Goal: Task Accomplishment & Management: Manage account settings

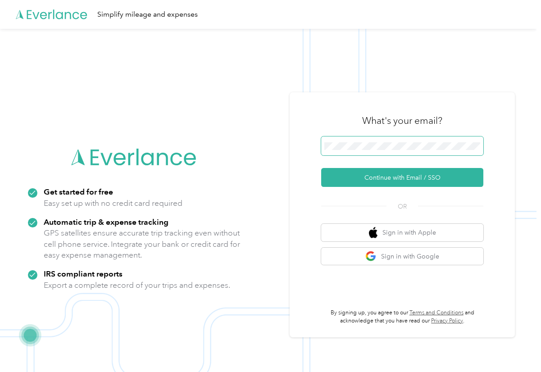
click at [353, 138] on span at bounding box center [402, 146] width 162 height 19
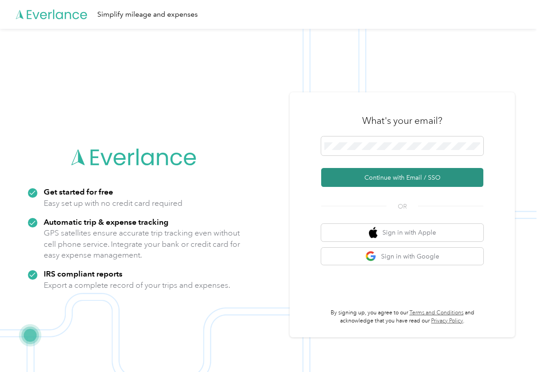
click at [373, 177] on button "Continue with Email / SSO" at bounding box center [402, 177] width 162 height 19
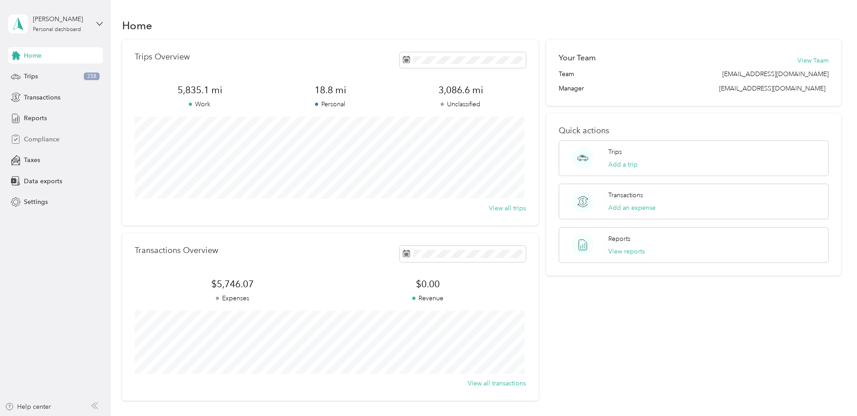
click at [38, 137] on span "Compliance" at bounding box center [42, 139] width 36 height 9
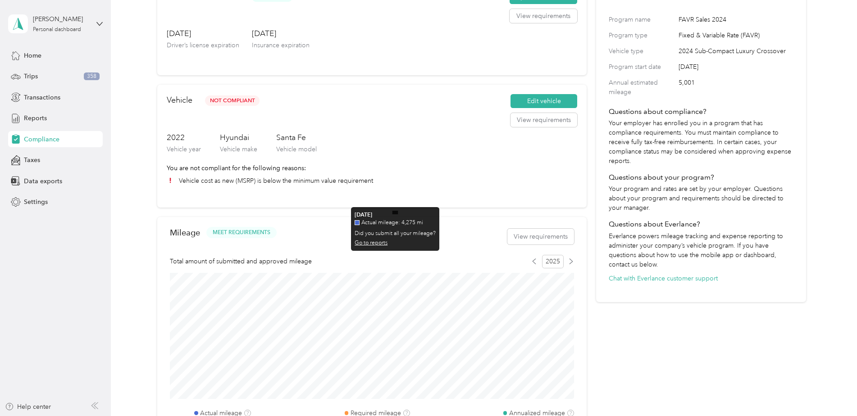
scroll to position [90, 0]
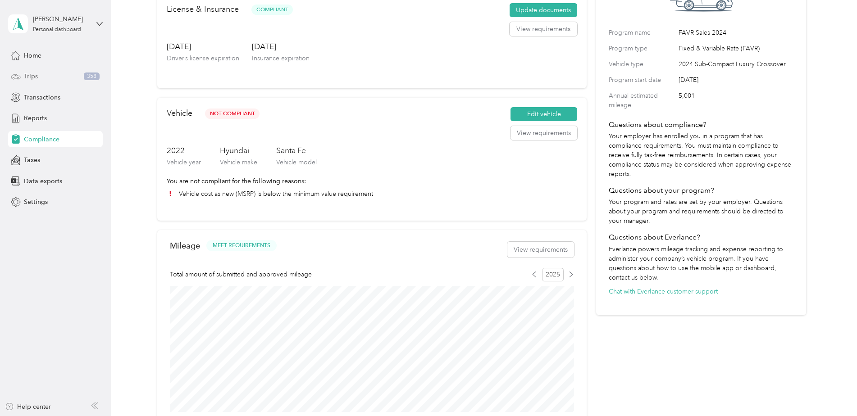
click at [47, 77] on div "Trips 358" at bounding box center [55, 76] width 95 height 16
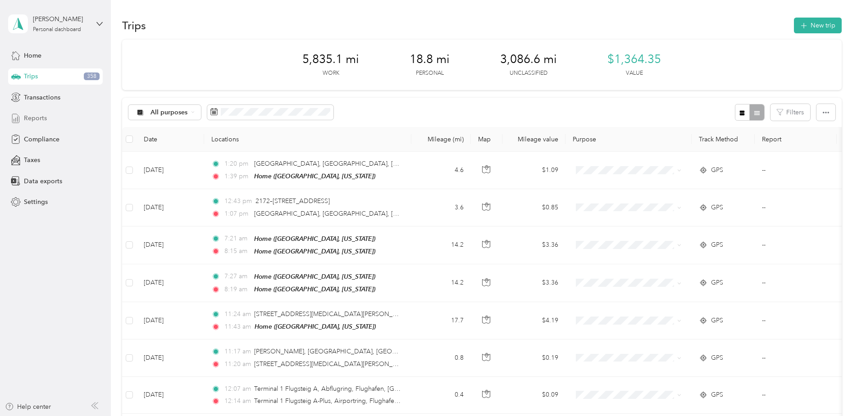
click at [43, 118] on span "Reports" at bounding box center [35, 118] width 23 height 9
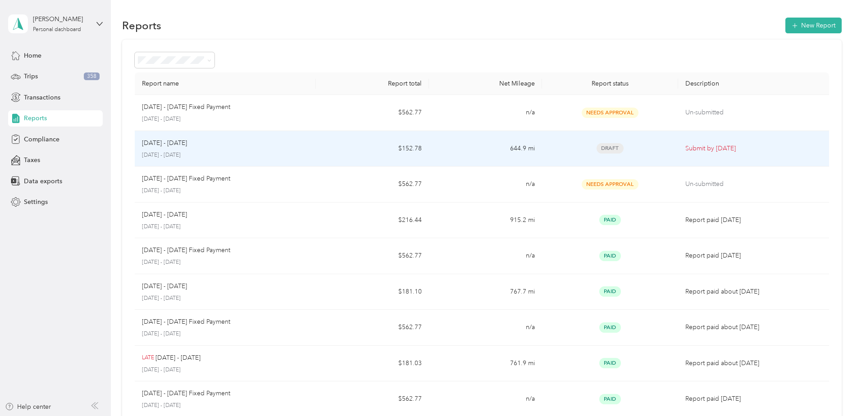
click at [316, 147] on td "$152.78" at bounding box center [372, 149] width 113 height 36
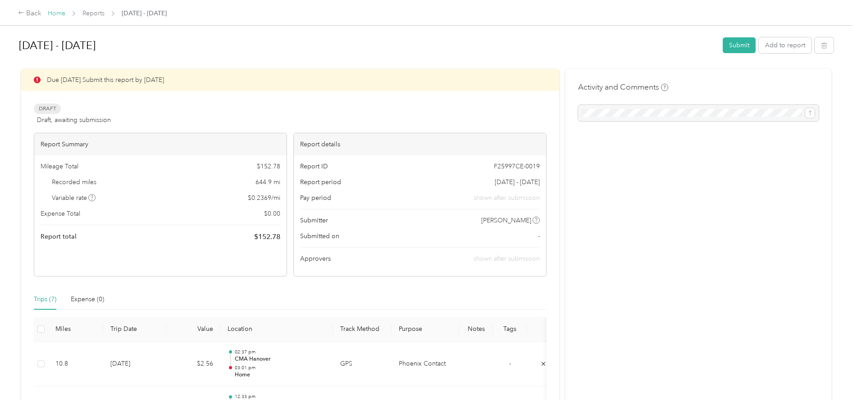
click at [55, 10] on link "Home" at bounding box center [57, 13] width 18 height 8
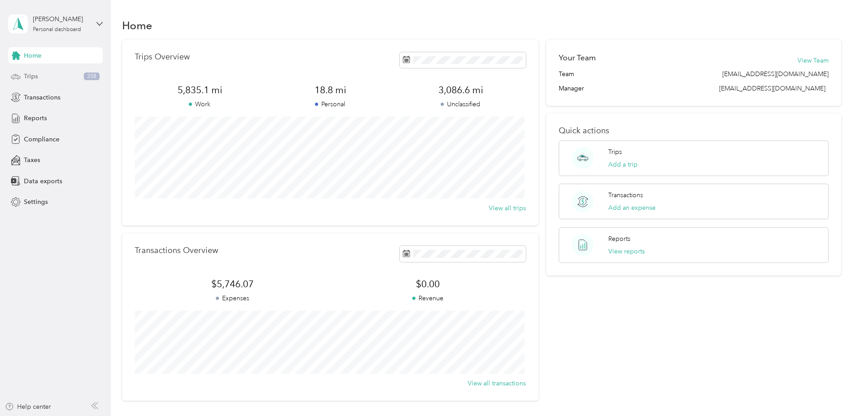
click at [42, 74] on div "Trips 358" at bounding box center [55, 76] width 95 height 16
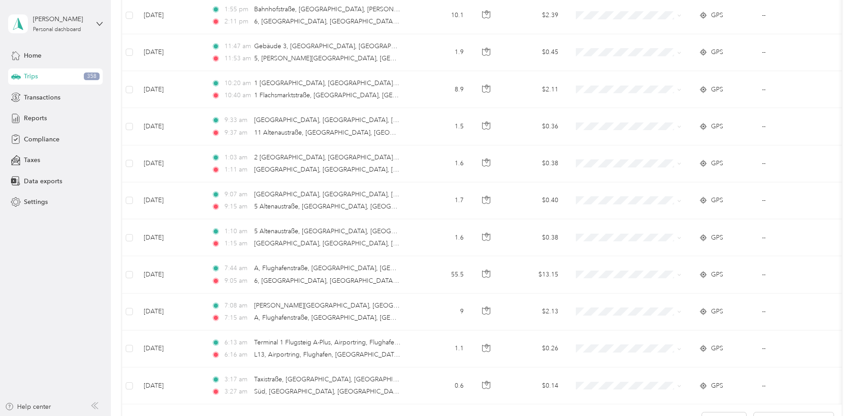
scroll to position [811, 0]
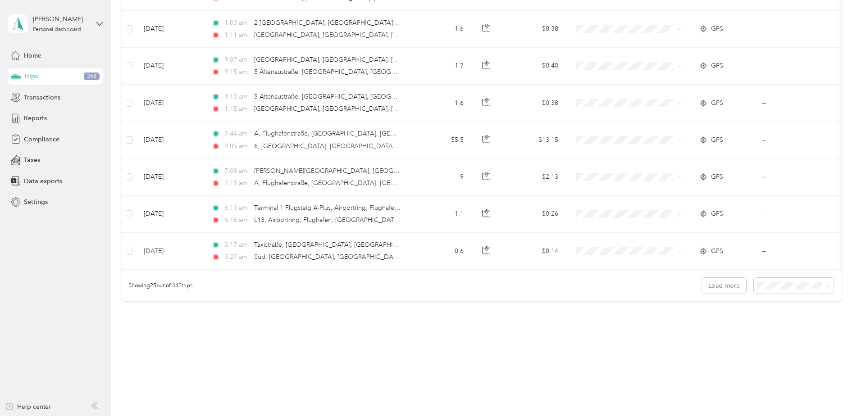
click at [790, 335] on span "100 per load" at bounding box center [776, 338] width 37 height 8
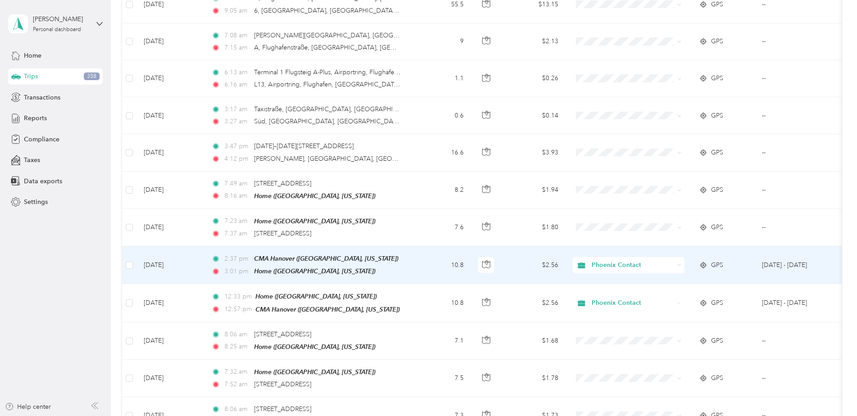
scroll to position [946, 0]
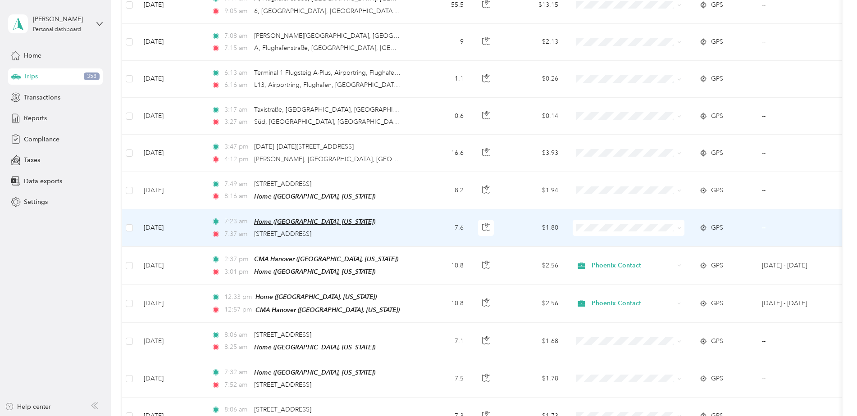
click at [348, 218] on span "Home ([GEOGRAPHIC_DATA], [US_STATE])" at bounding box center [314, 221] width 121 height 7
click at [480, 223] on button "button" at bounding box center [486, 228] width 16 height 16
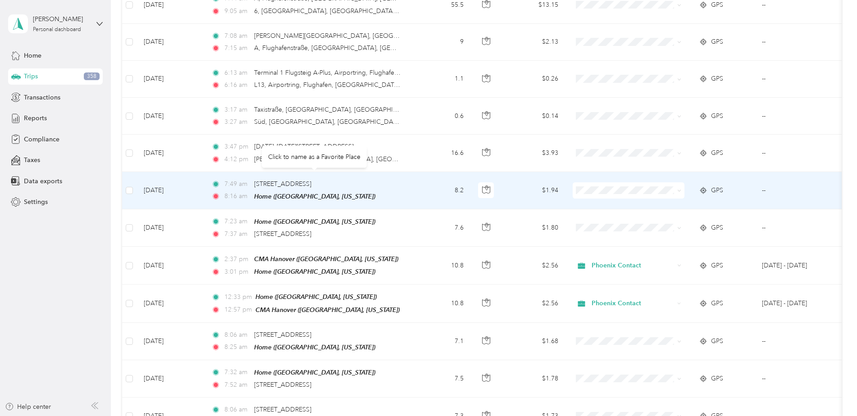
click at [379, 181] on div "7:49 am [STREET_ADDRESS]" at bounding box center [305, 184] width 189 height 10
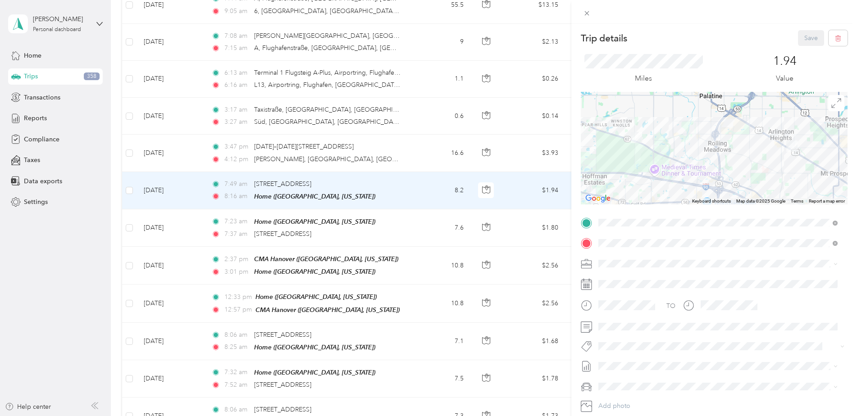
click at [394, 263] on div "Trip details Save This trip cannot be edited because it is either under review,…" at bounding box center [428, 208] width 857 height 416
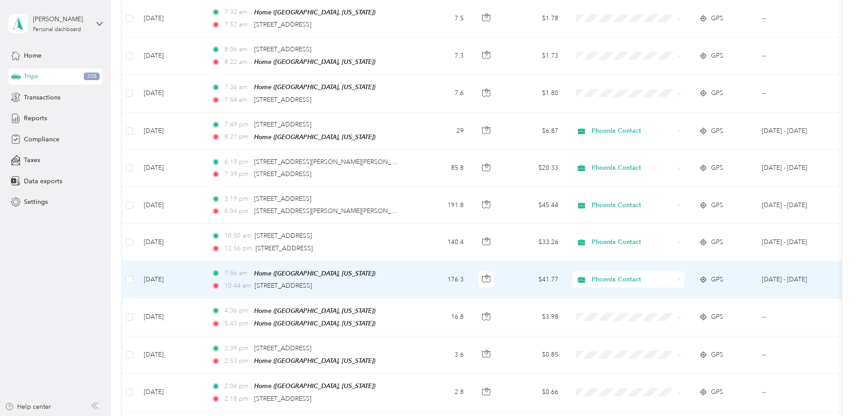
scroll to position [1352, 0]
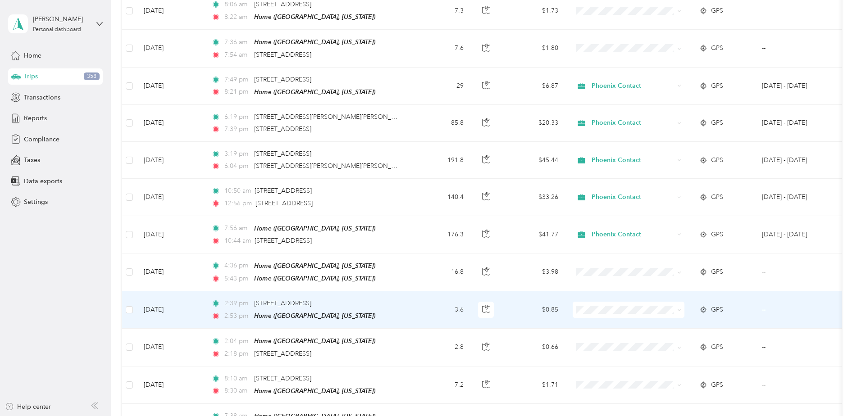
click at [404, 296] on td "2:39 pm [STREET_ADDRESS] 2:53 pm Home ([GEOGRAPHIC_DATA], [US_STATE])" at bounding box center [307, 309] width 207 height 37
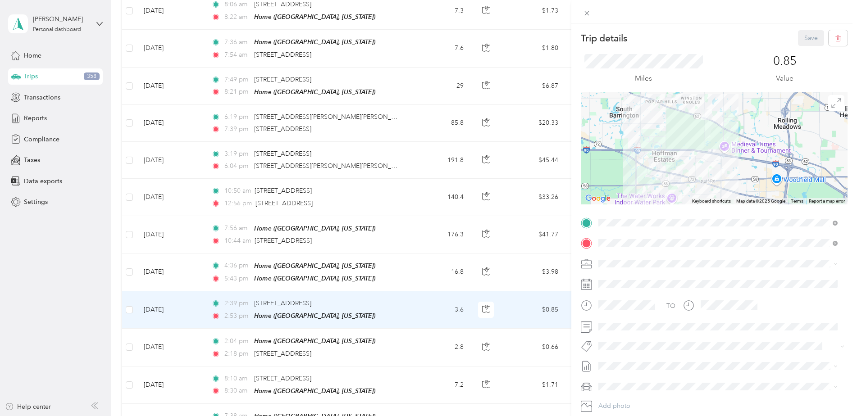
click at [396, 341] on div "Trip details Save This trip cannot be edited because it is either under review,…" at bounding box center [428, 208] width 857 height 416
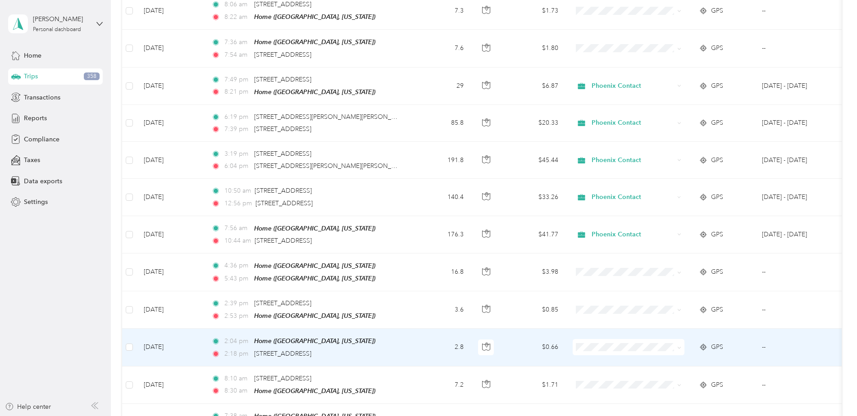
click at [400, 337] on div "2:04 pm Home ([GEOGRAPHIC_DATA][US_STATE]) 2:18 pm [STREET_ADDRESS]" at bounding box center [305, 347] width 189 height 23
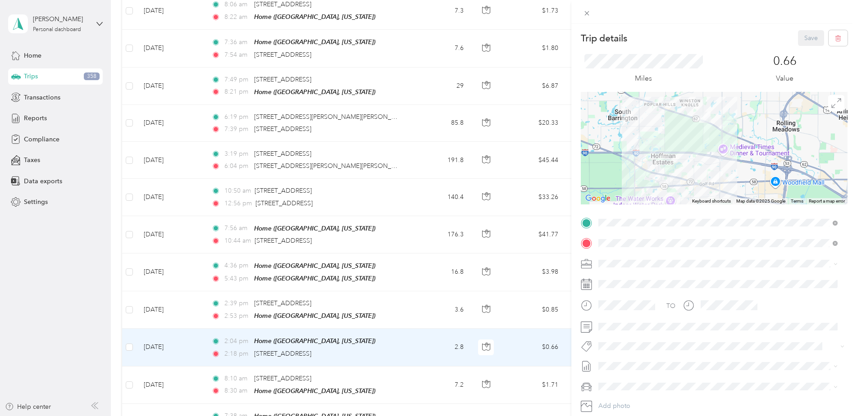
click at [412, 299] on div "Trip details Save This trip cannot be edited because it is either under review,…" at bounding box center [428, 208] width 857 height 416
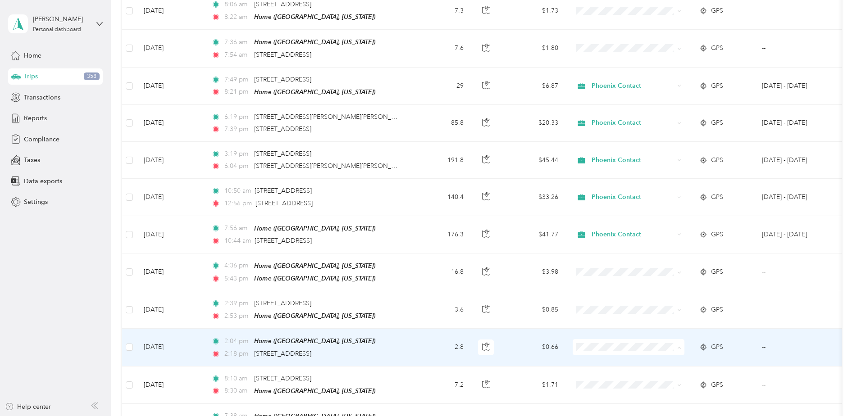
click at [607, 352] on span "Phoenix Contact" at bounding box center [636, 354] width 83 height 9
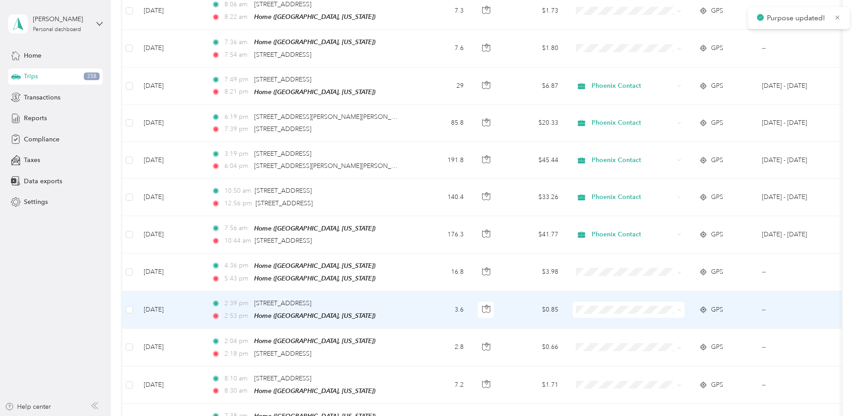
click at [609, 318] on span "Phoenix Contact" at bounding box center [636, 317] width 83 height 9
click at [617, 318] on span "Phoenix Contact" at bounding box center [636, 314] width 83 height 9
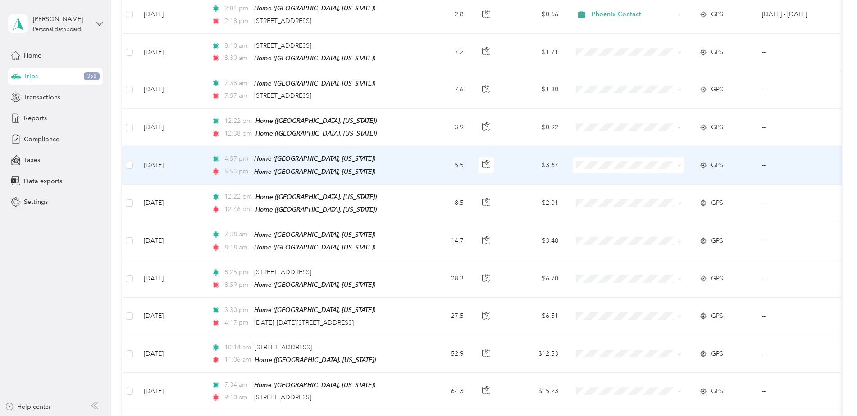
scroll to position [1712, 0]
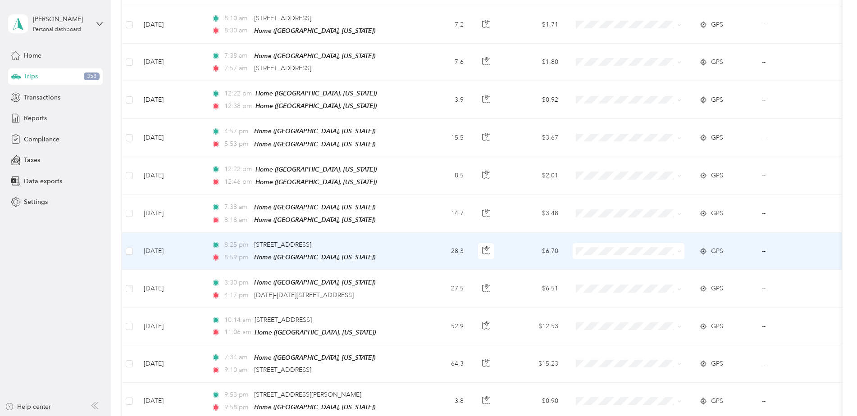
click at [407, 233] on td "8:25 pm [STREET_ADDRESS] 8:59 pm Home ([GEOGRAPHIC_DATA], [US_STATE])" at bounding box center [307, 251] width 207 height 37
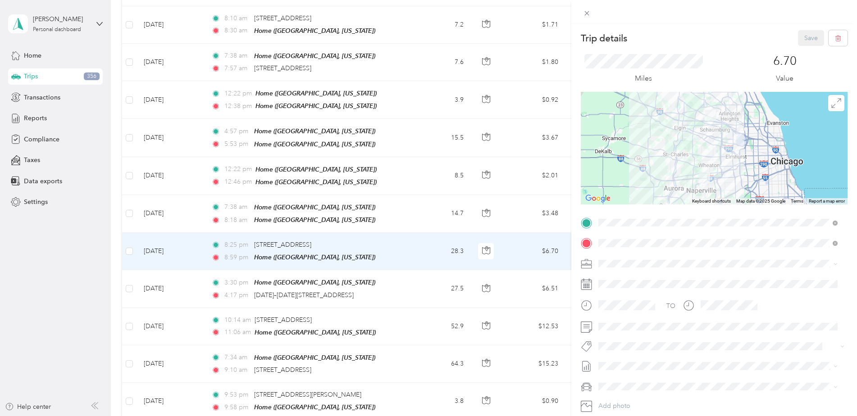
drag, startPoint x: 545, startPoint y: 241, endPoint x: 286, endPoint y: 232, distance: 258.7
click at [545, 241] on div "Trip details Save This trip cannot be edited because it is either under review,…" at bounding box center [428, 208] width 857 height 416
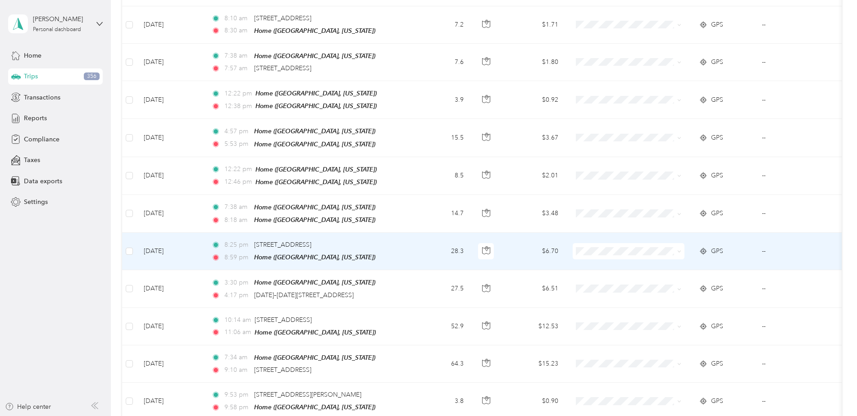
click at [631, 255] on span "Phoenix Contact" at bounding box center [636, 253] width 83 height 9
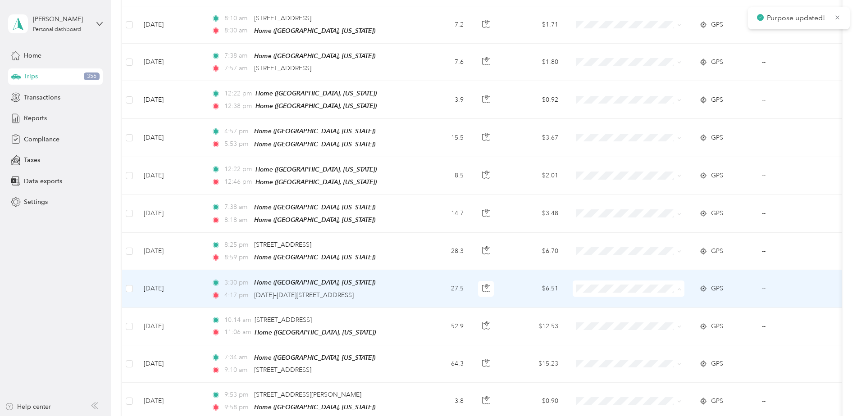
click at [609, 287] on span "Phoenix Contact" at bounding box center [636, 290] width 83 height 9
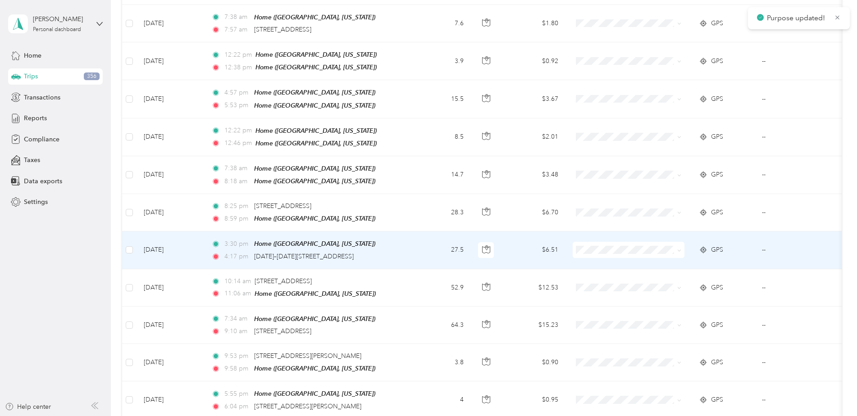
scroll to position [1757, 0]
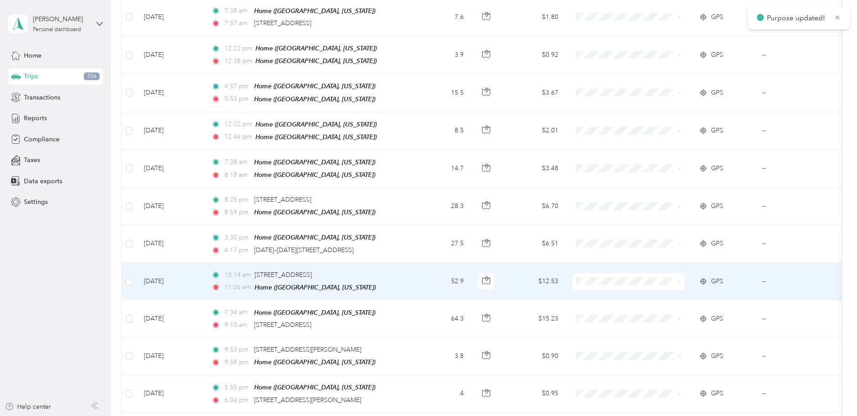
click at [616, 284] on li "Phoenix Contact" at bounding box center [629, 283] width 112 height 16
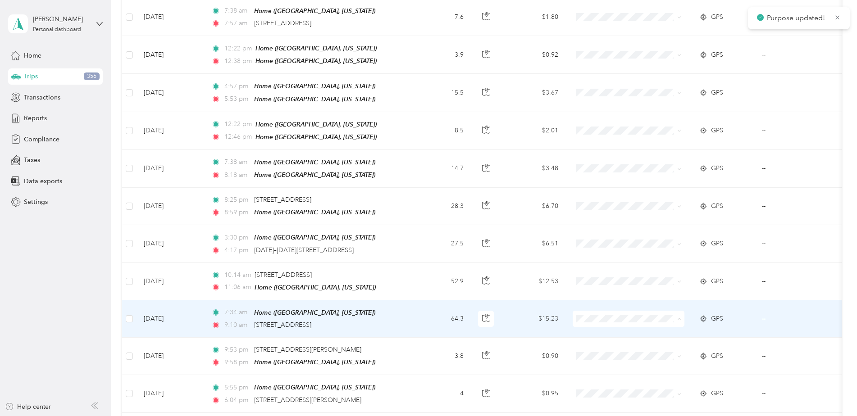
click at [609, 318] on span "Phoenix Contact" at bounding box center [636, 319] width 83 height 9
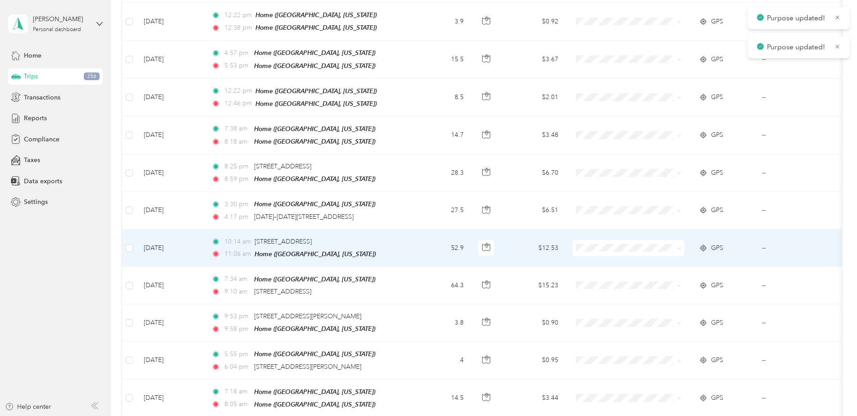
scroll to position [1847, 0]
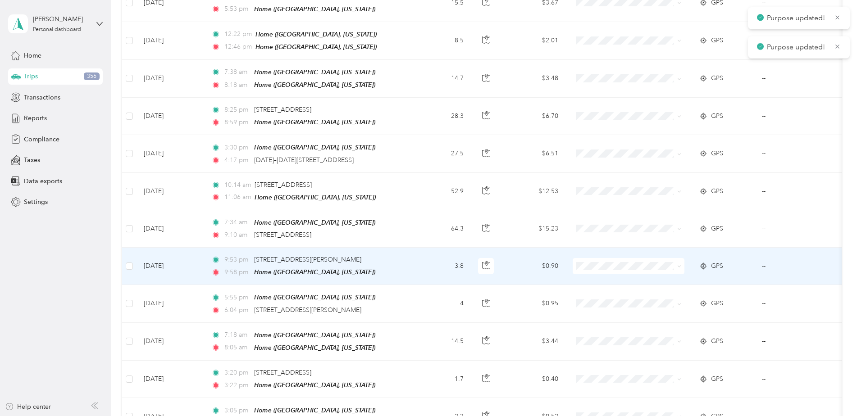
click at [439, 251] on td "3.8" at bounding box center [440, 266] width 59 height 37
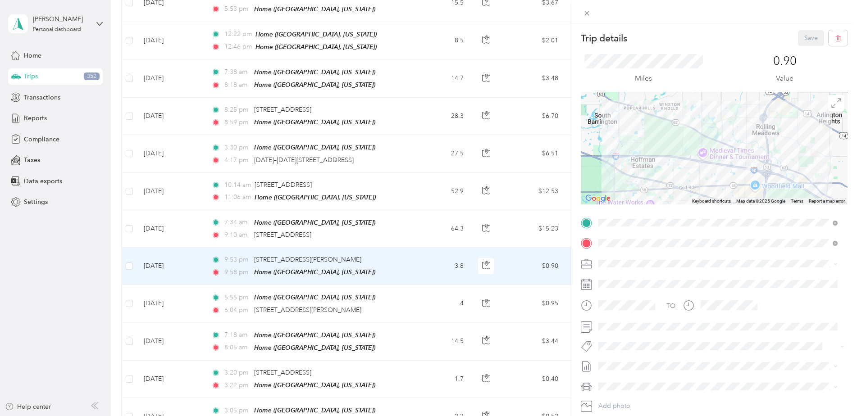
click at [437, 251] on div "Trip details Save This trip cannot be edited because it is either under review,…" at bounding box center [428, 208] width 857 height 416
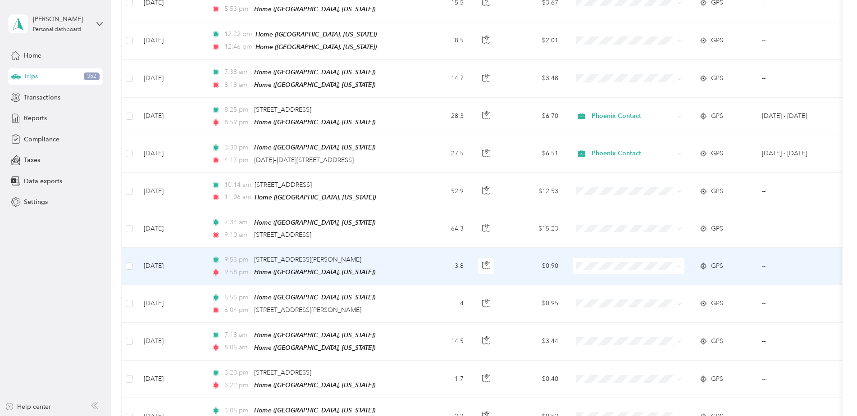
click at [615, 267] on span "Phoenix Contact" at bounding box center [636, 266] width 83 height 9
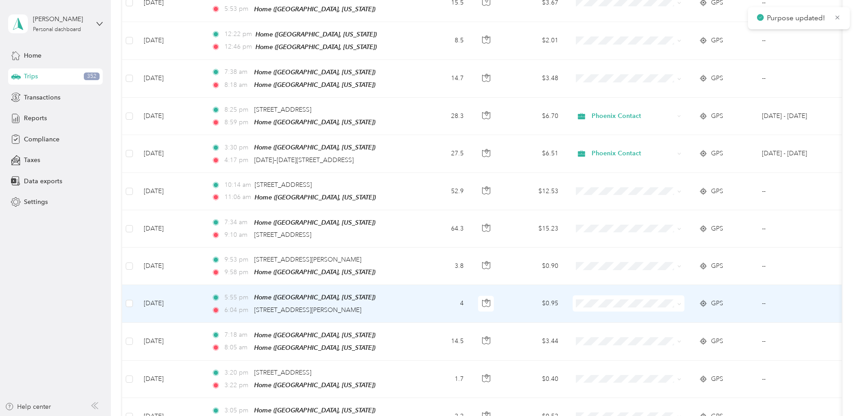
click at [612, 300] on span "Phoenix Contact" at bounding box center [636, 300] width 83 height 9
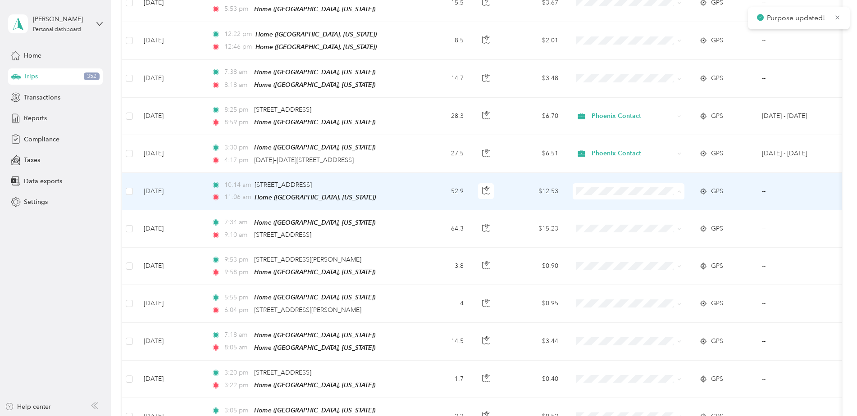
click at [609, 193] on span "Phoenix Contact" at bounding box center [636, 192] width 83 height 9
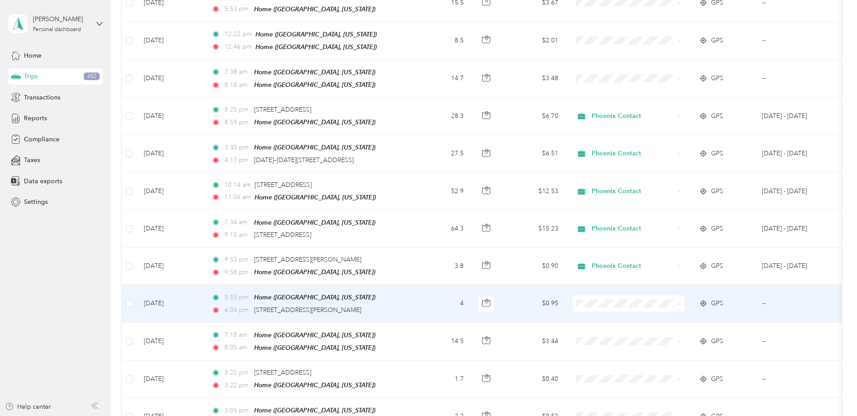
click at [607, 300] on span "Phoenix Contact" at bounding box center [636, 303] width 83 height 9
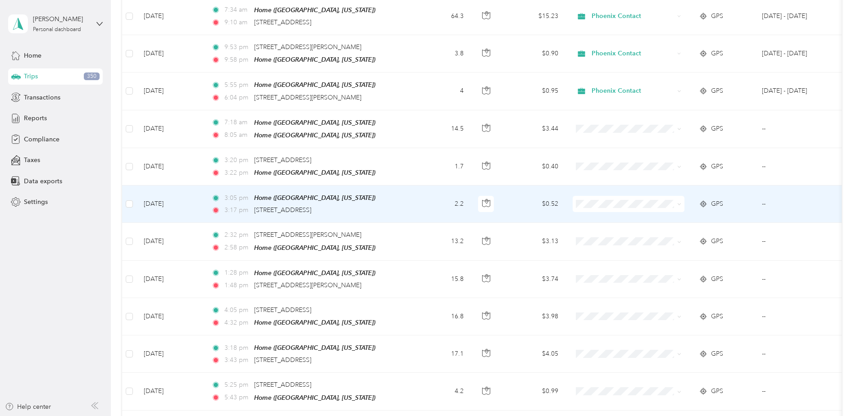
scroll to position [2072, 0]
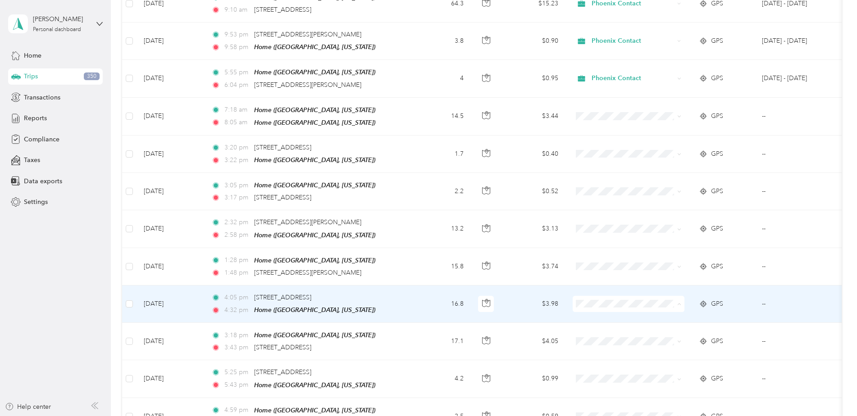
click at [613, 301] on span "Phoenix Contact" at bounding box center [636, 300] width 83 height 9
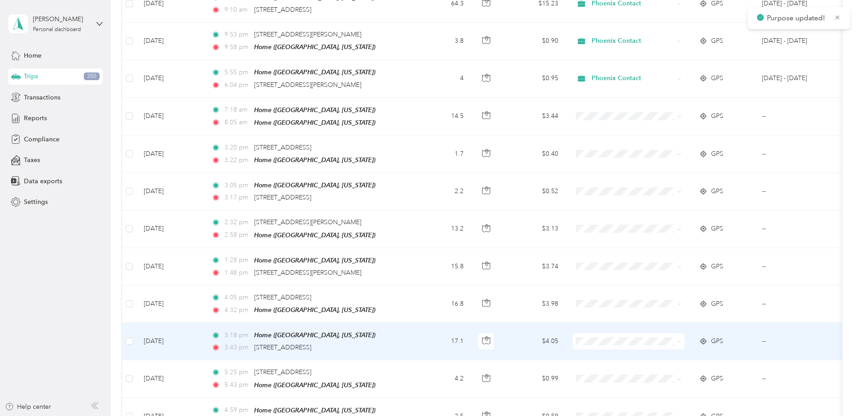
click at [607, 337] on span "Phoenix Contact" at bounding box center [636, 337] width 83 height 9
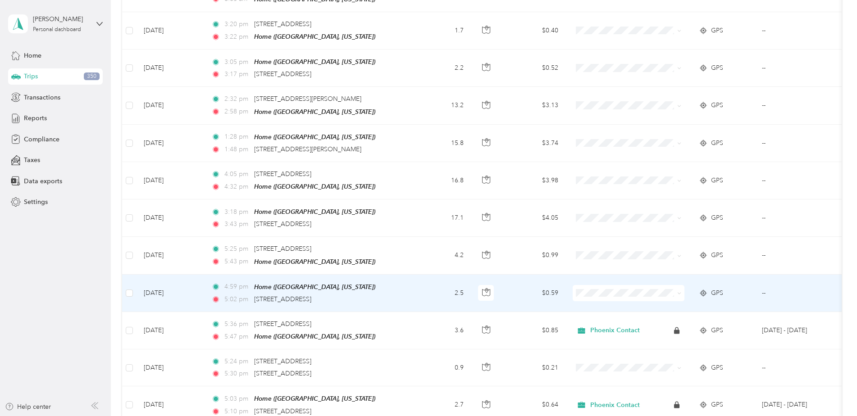
scroll to position [2207, 0]
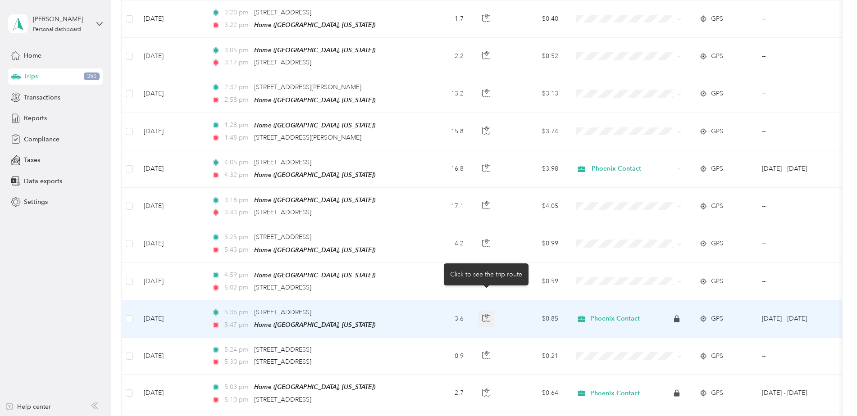
click at [486, 314] on icon "button" at bounding box center [486, 318] width 8 height 8
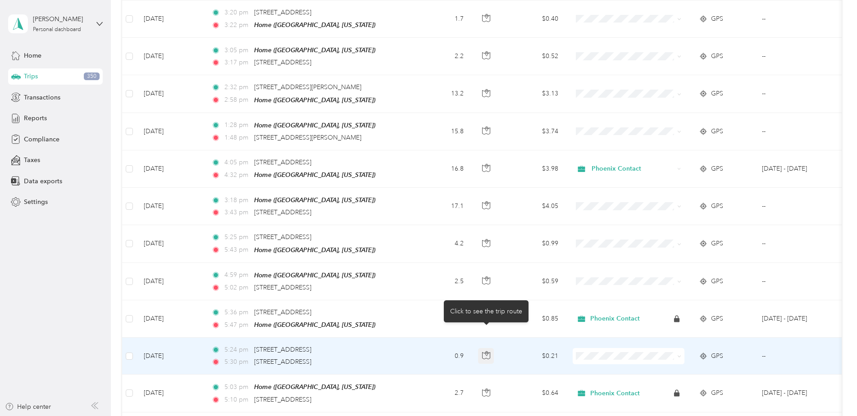
click at [486, 351] on icon "button" at bounding box center [486, 355] width 8 height 8
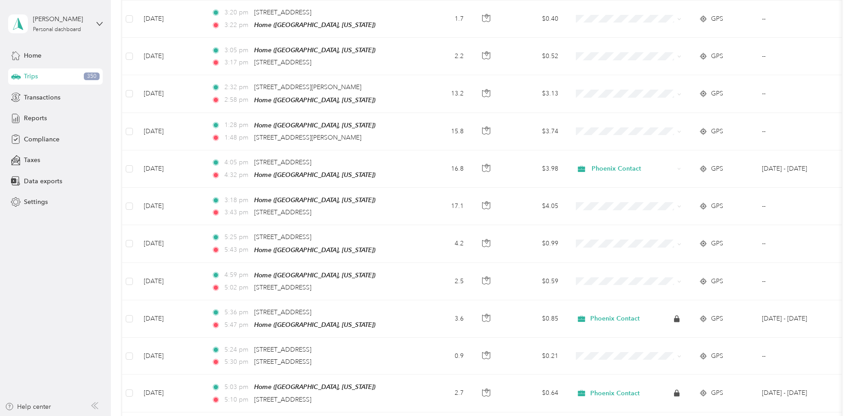
click at [105, 223] on aside "[PERSON_NAME] Personal dashboard Home Trips 350 Transactions Reports Compliance…" at bounding box center [55, 208] width 111 height 416
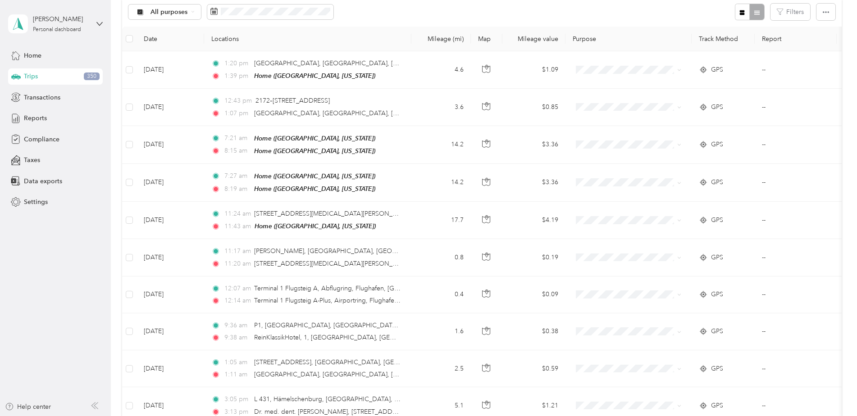
scroll to position [0, 0]
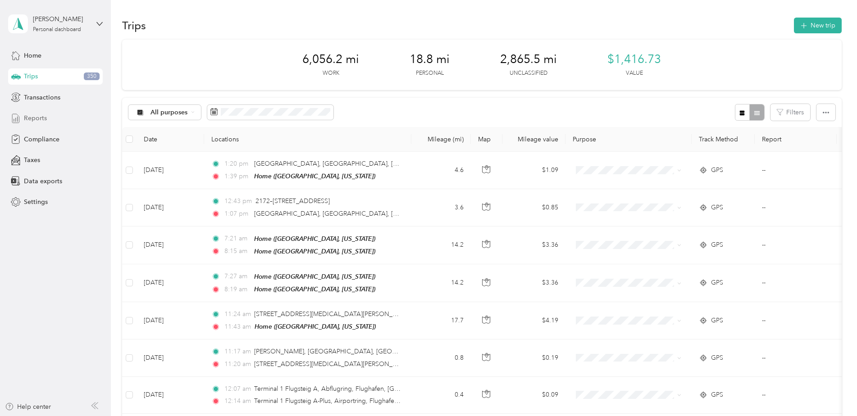
click at [43, 117] on span "Reports" at bounding box center [35, 118] width 23 height 9
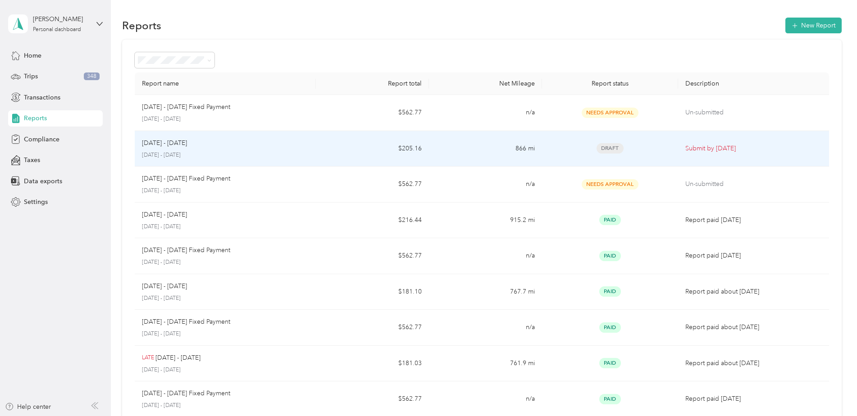
click at [234, 146] on div "[DATE] - [DATE]" at bounding box center [225, 143] width 167 height 10
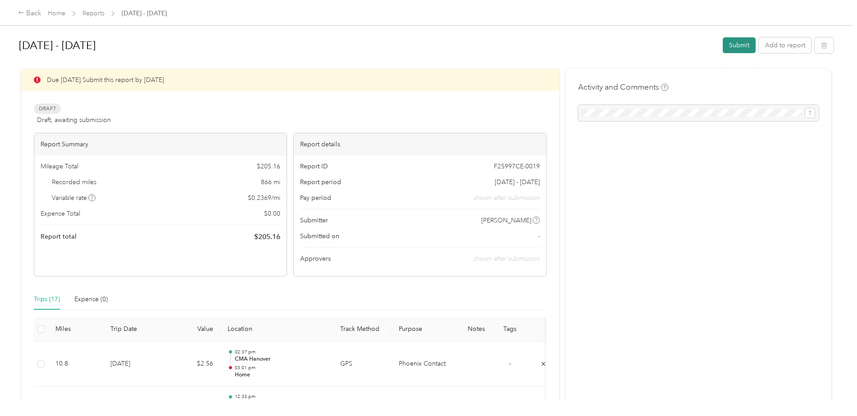
click at [740, 48] on button "Submit" at bounding box center [739, 45] width 33 height 16
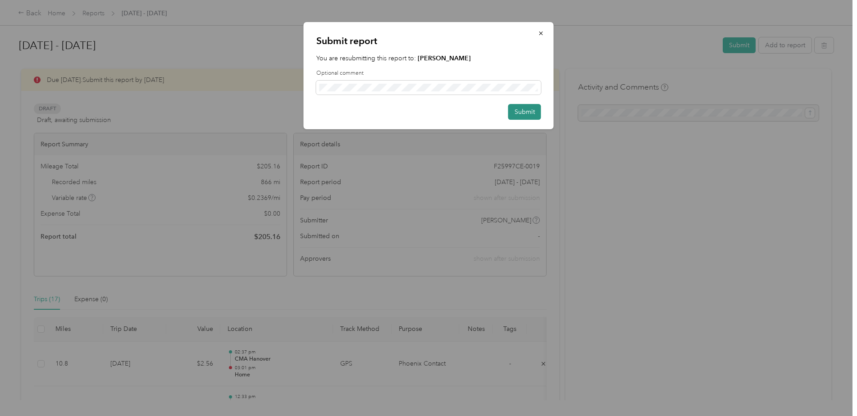
click at [516, 113] on button "Submit" at bounding box center [524, 112] width 33 height 16
click at [516, 113] on button "Submit" at bounding box center [520, 112] width 42 height 16
